Goal: Register for event/course

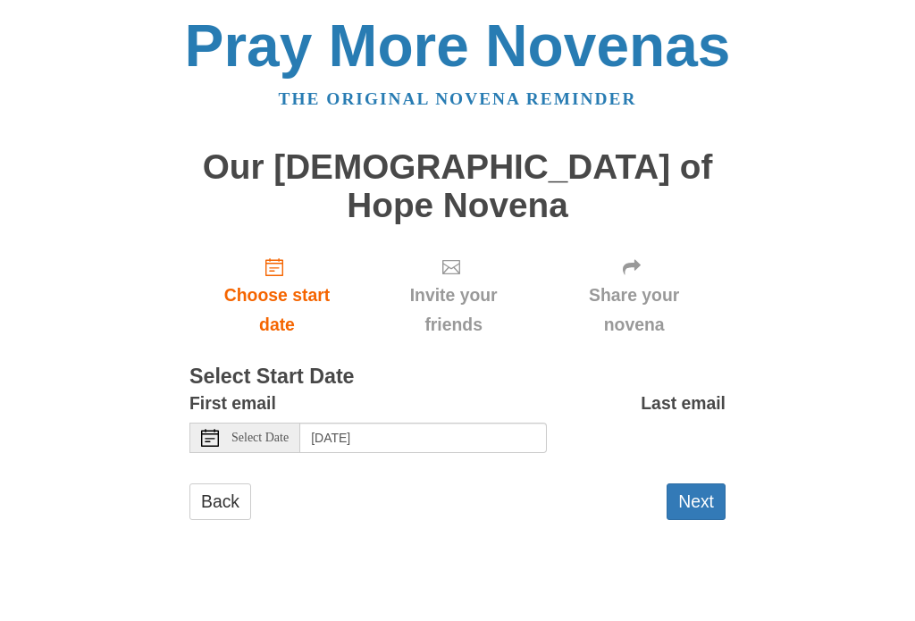
click at [212, 429] on icon at bounding box center [210, 438] width 18 height 18
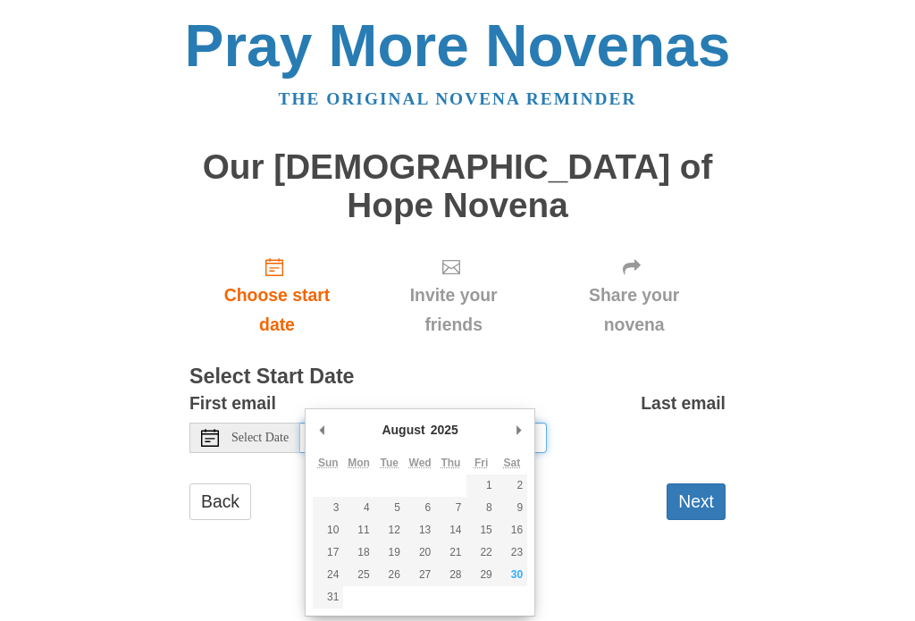
type input "Saturday, August 30th"
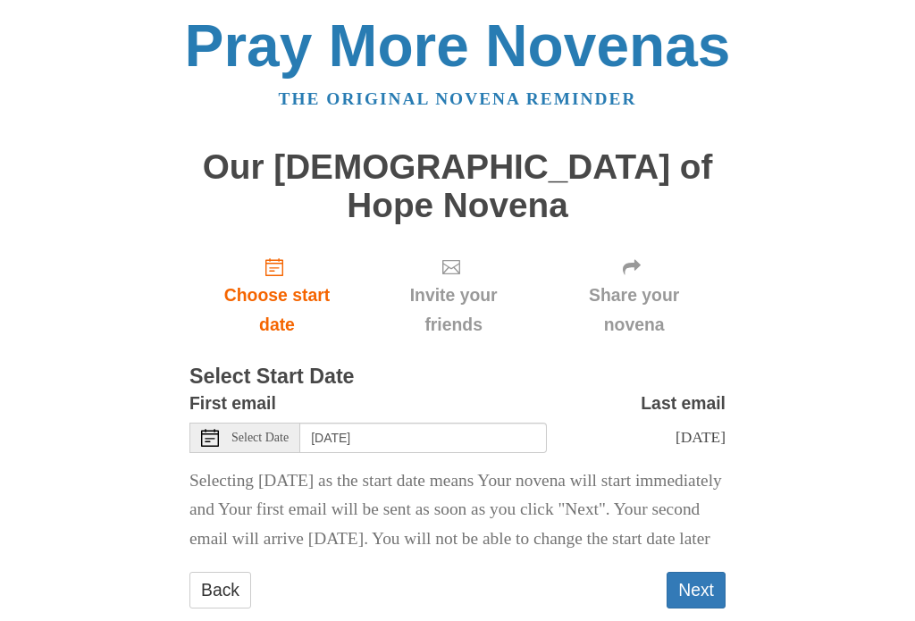
click at [706, 572] on button "Next" at bounding box center [695, 590] width 59 height 37
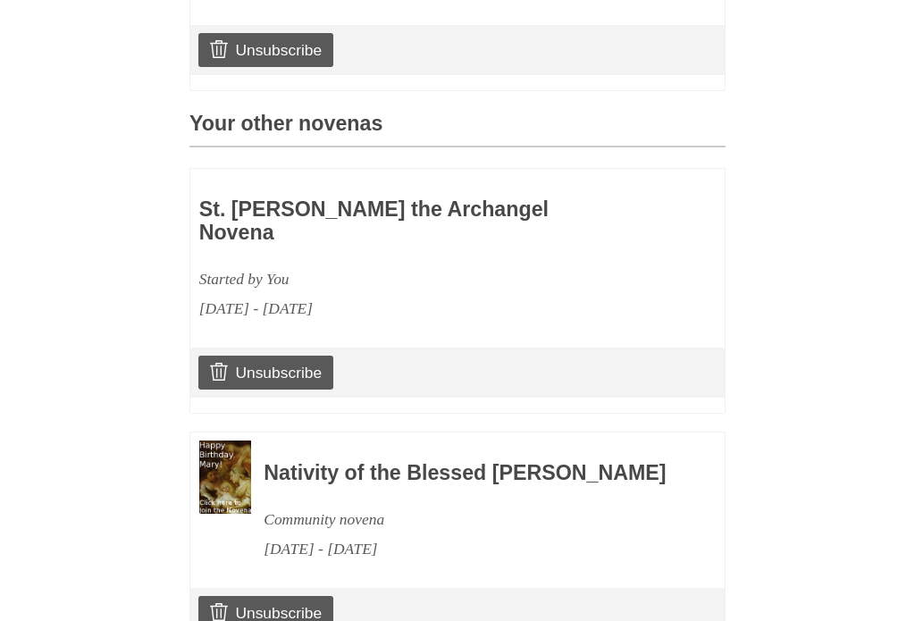
scroll to position [779, 0]
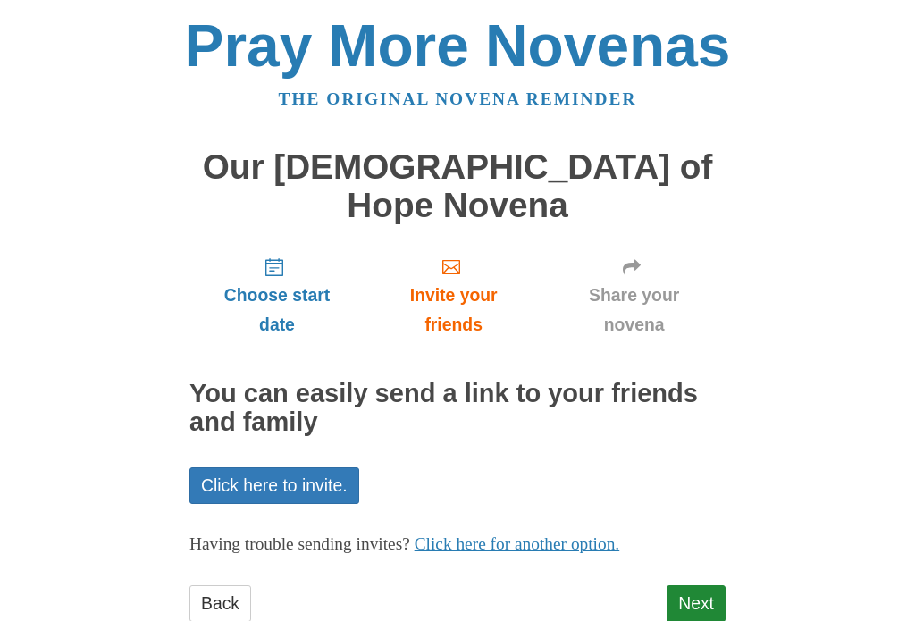
click at [700, 585] on link "Next" at bounding box center [695, 603] width 59 height 37
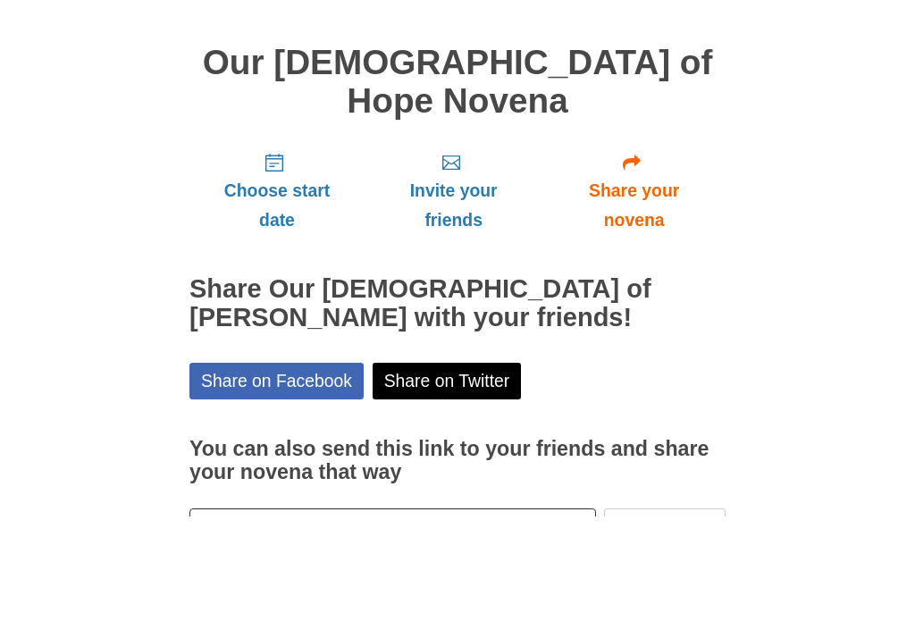
scroll to position [59, 0]
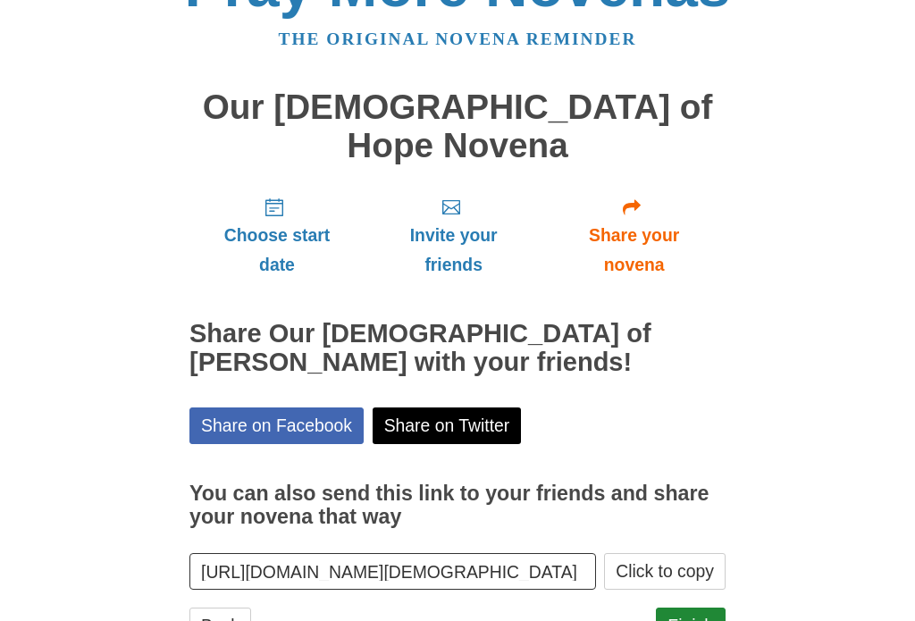
click at [699, 608] on link "Finish" at bounding box center [691, 626] width 70 height 37
